Goal: Find contact information: Find contact information

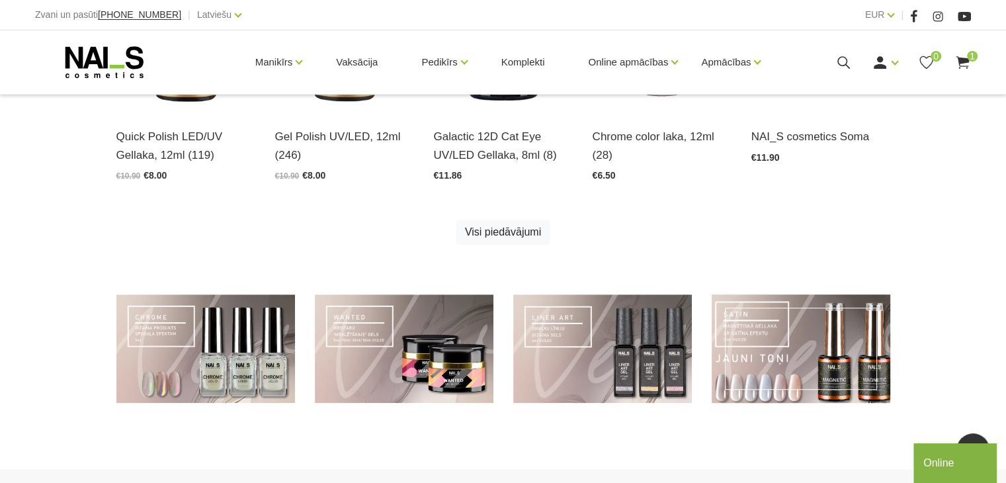
scroll to position [926, 0]
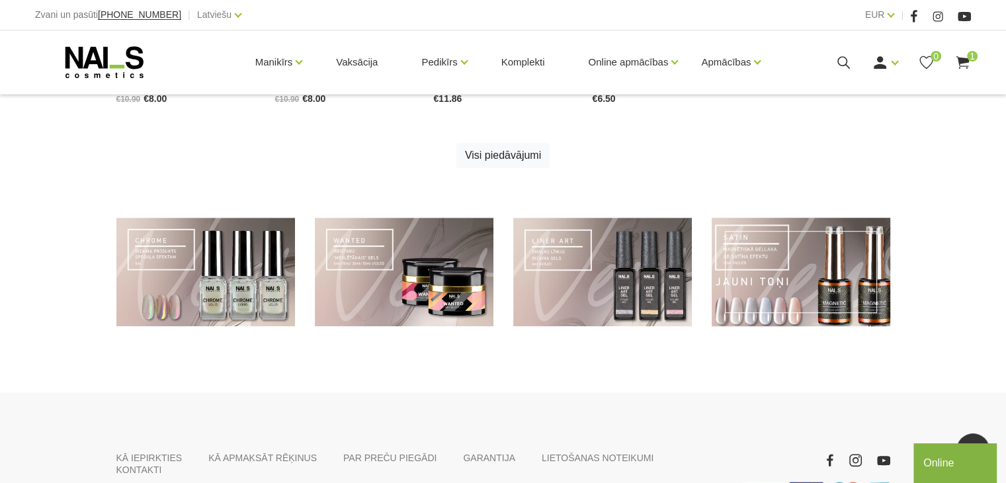
click at [804, 294] on link at bounding box center [800, 272] width 179 height 109
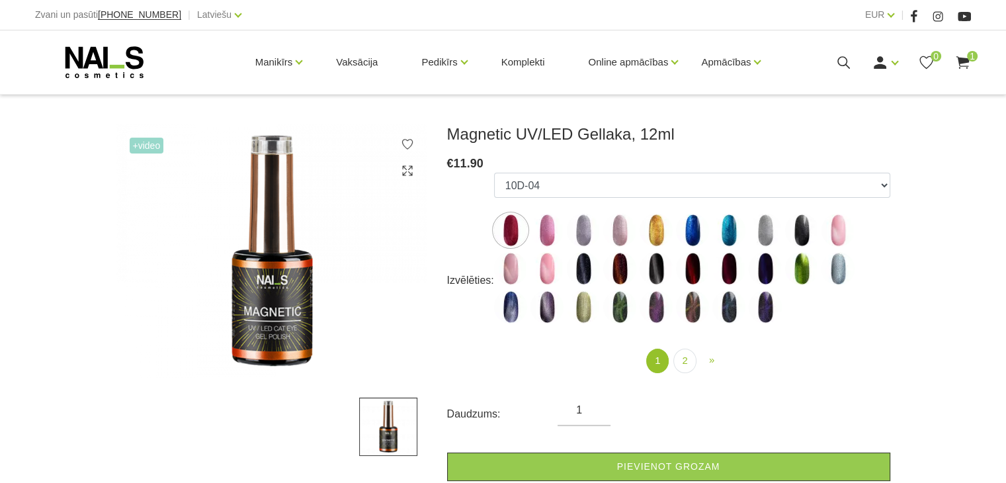
scroll to position [132, 0]
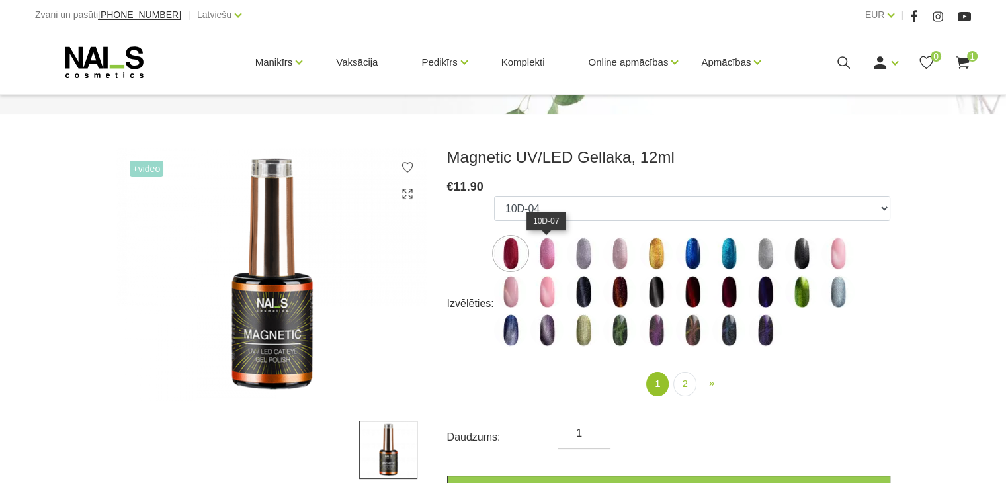
click at [551, 255] on img at bounding box center [546, 253] width 33 height 33
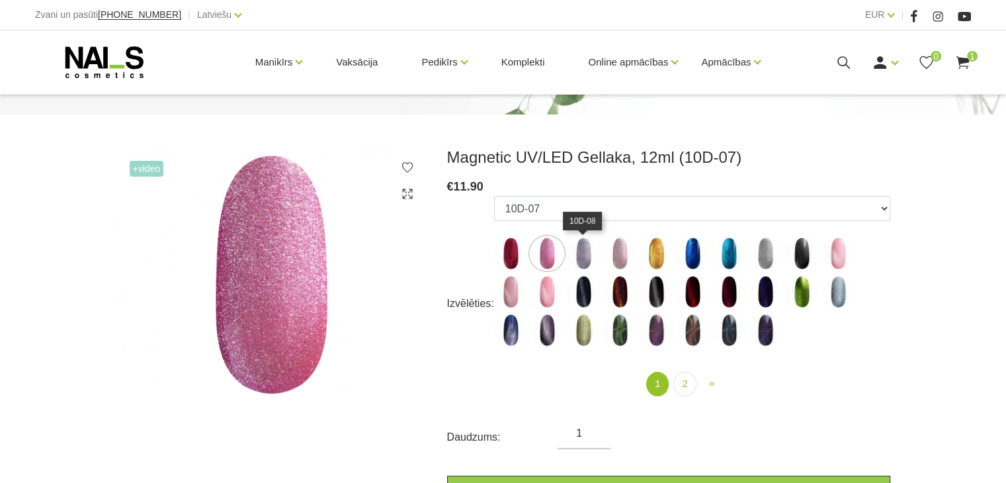
click at [581, 247] on img at bounding box center [583, 253] width 33 height 33
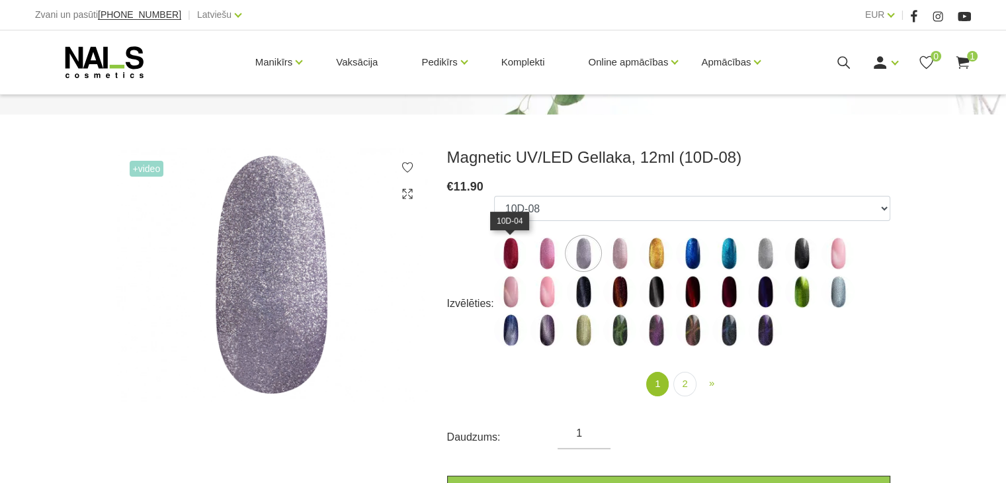
click at [506, 265] on img at bounding box center [510, 253] width 33 height 33
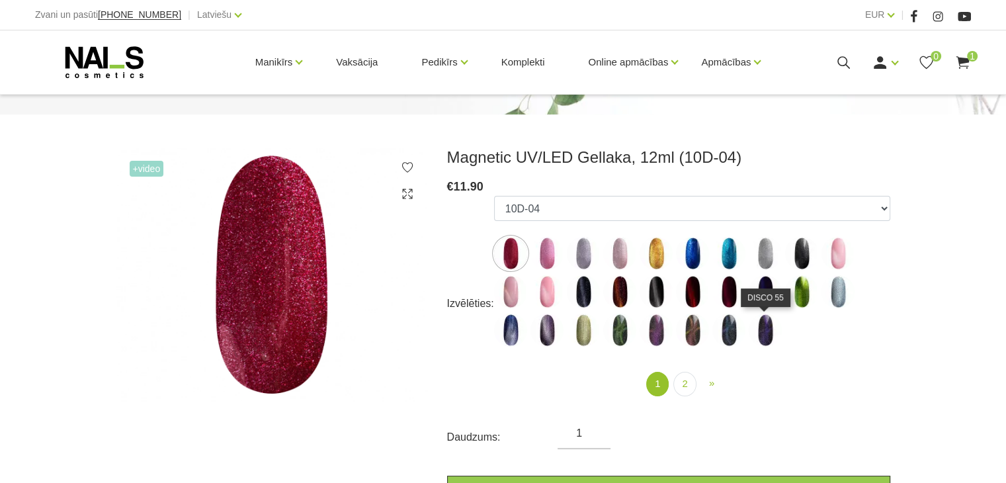
click at [756, 339] on img at bounding box center [764, 329] width 33 height 33
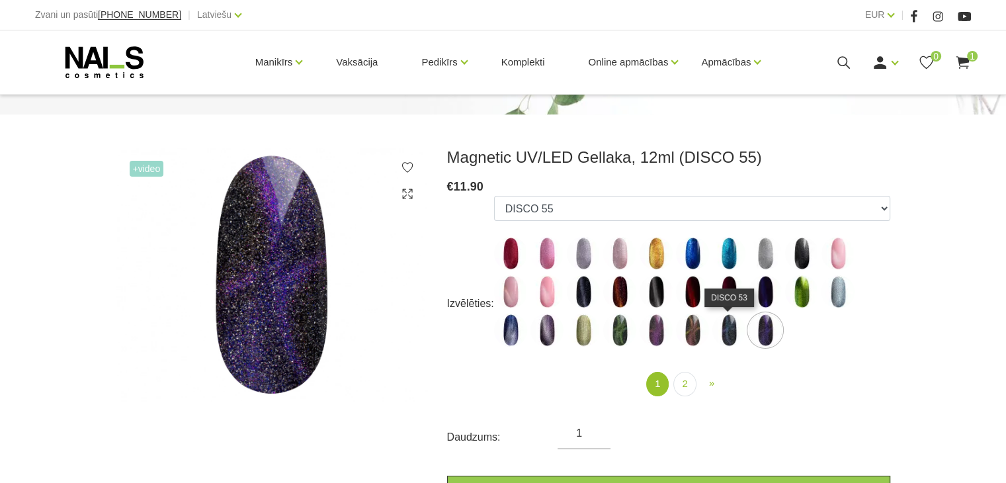
click at [723, 335] on img at bounding box center [728, 329] width 33 height 33
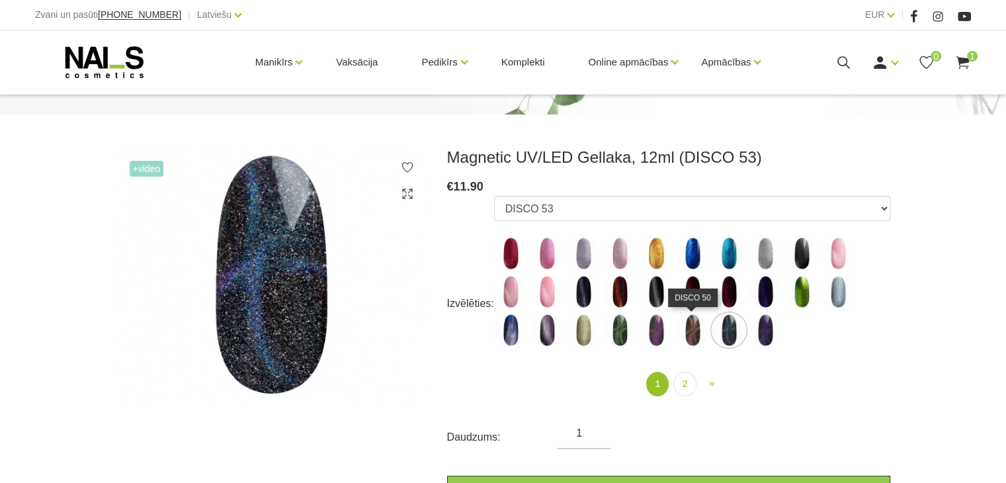
click at [700, 335] on img at bounding box center [692, 329] width 33 height 33
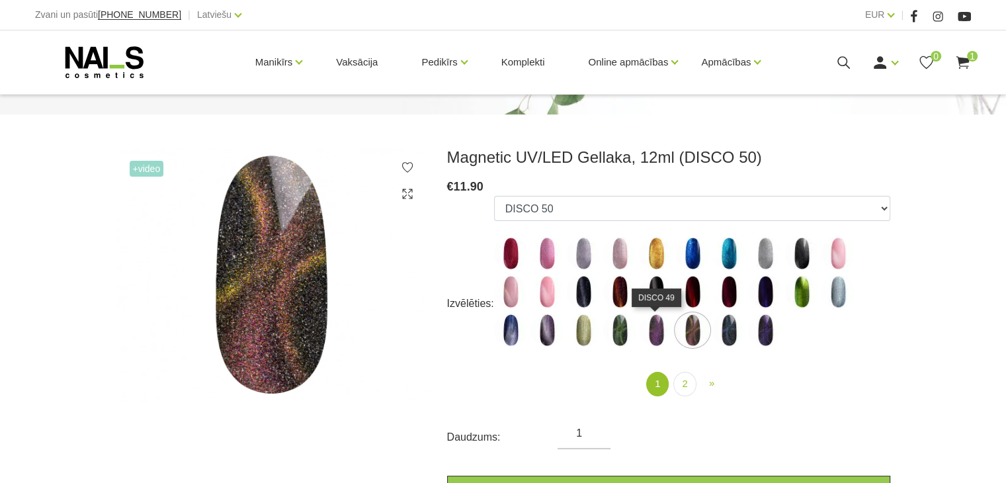
click at [659, 331] on img at bounding box center [655, 329] width 33 height 33
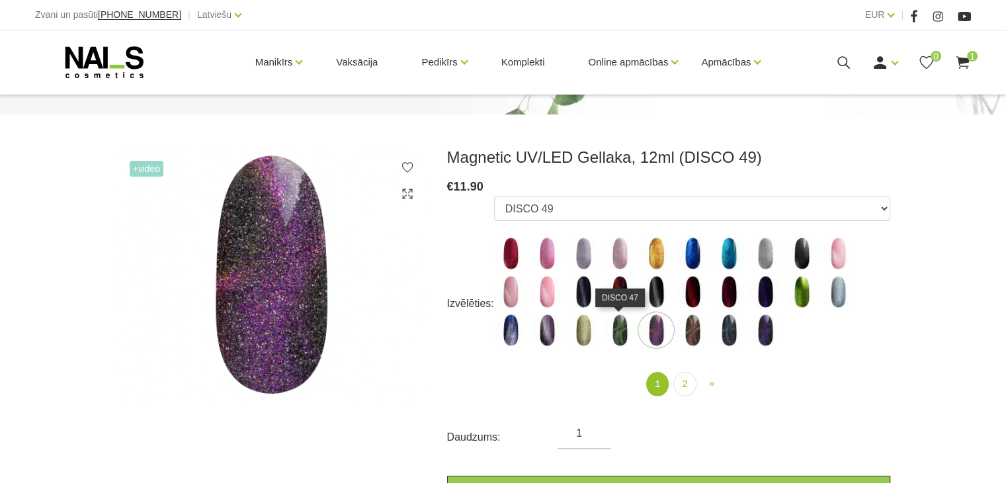
click at [625, 331] on img at bounding box center [619, 329] width 33 height 33
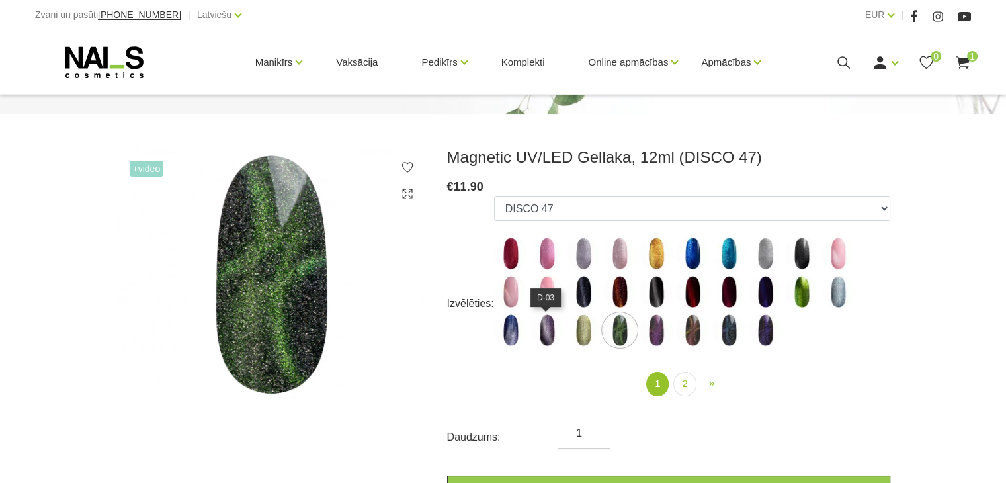
click at [551, 337] on img at bounding box center [546, 329] width 33 height 33
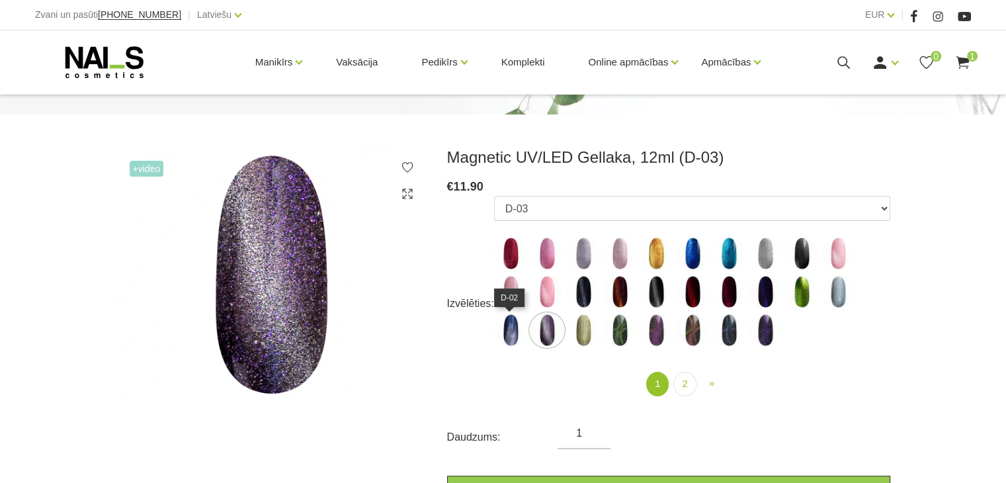
click at [513, 344] on img at bounding box center [510, 329] width 33 height 33
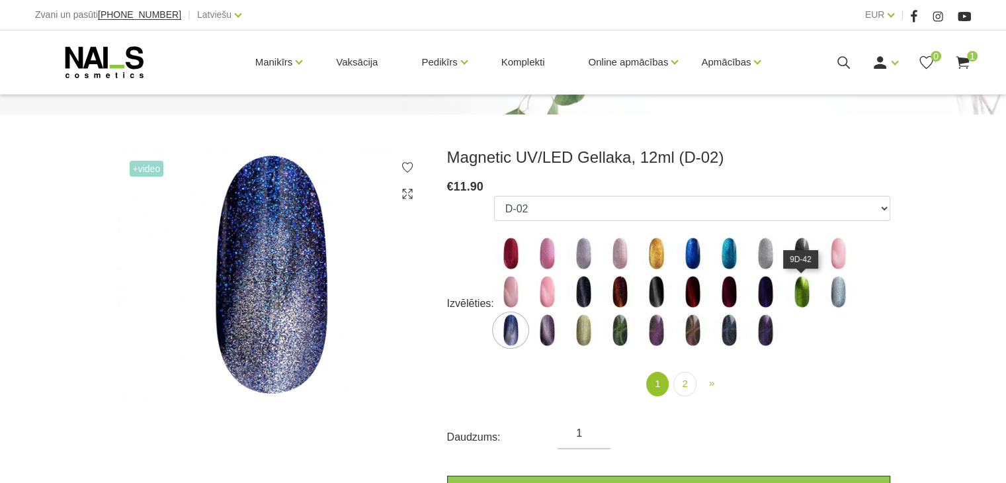
click at [799, 294] on img at bounding box center [801, 291] width 33 height 33
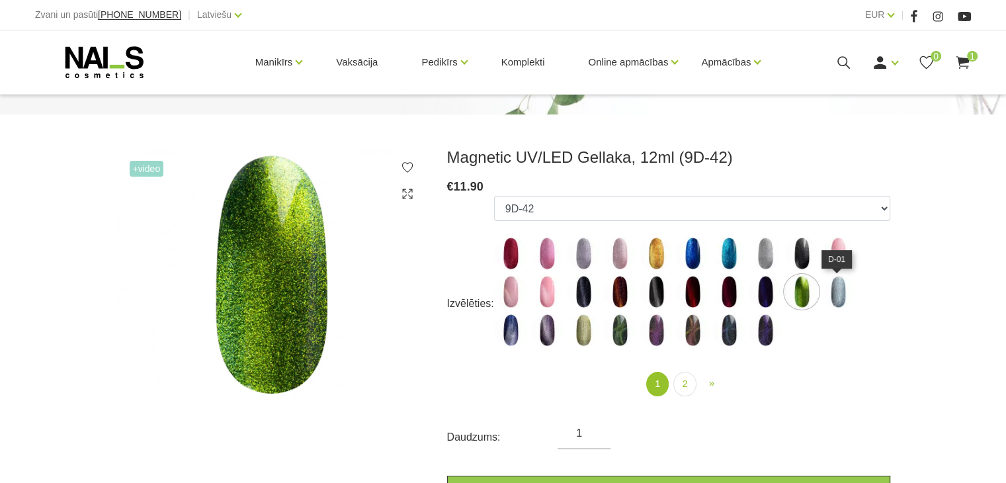
click at [843, 298] on img at bounding box center [837, 291] width 33 height 33
select select "4606"
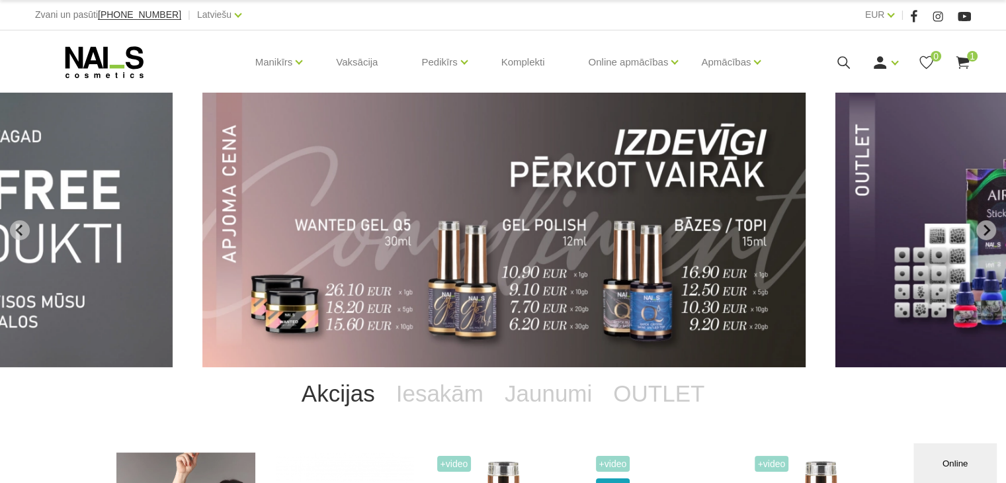
click at [518, 229] on img "11 of 14" at bounding box center [504, 230] width 604 height 274
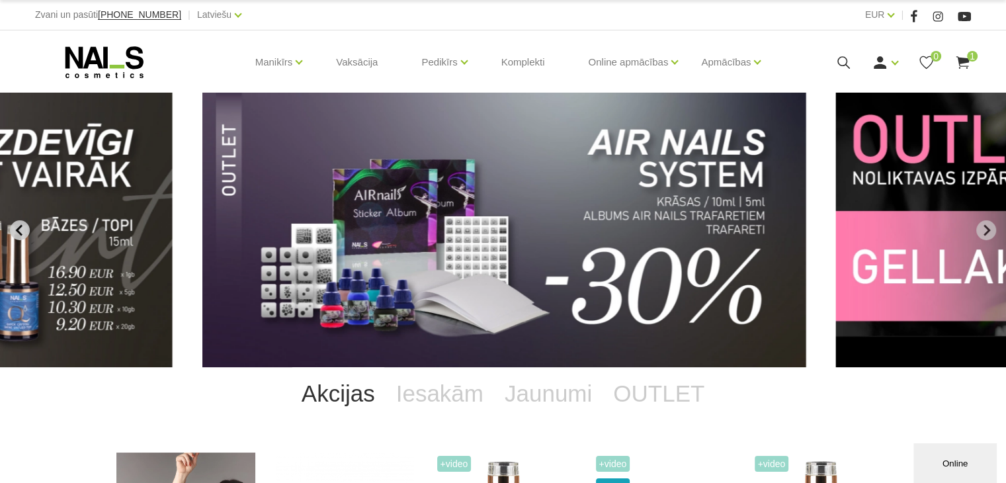
click at [15, 237] on button "Previous slide" at bounding box center [20, 230] width 20 height 20
click at [18, 228] on icon "Previous slide" at bounding box center [18, 229] width 7 height 11
click at [24, 232] on icon "Previous slide" at bounding box center [20, 230] width 12 height 12
